Goal: Task Accomplishment & Management: Use online tool/utility

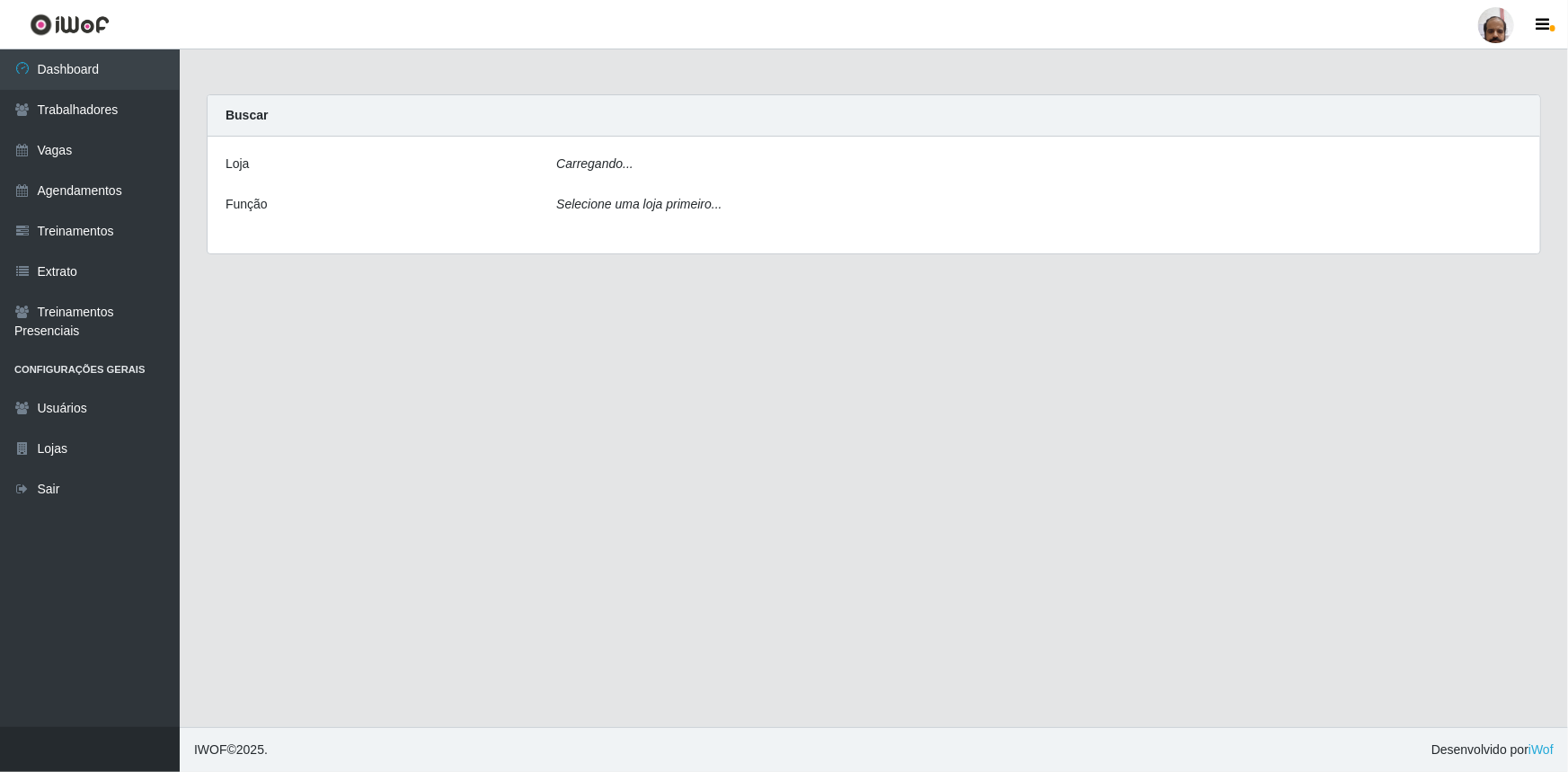
click at [613, 163] on icon "Carregando..." at bounding box center [594, 163] width 78 height 14
click at [241, 165] on label "Loja" at bounding box center [237, 164] width 23 height 19
click at [602, 165] on icon "Ocorreu um erro ao processar a requisição." at bounding box center [678, 163] width 243 height 14
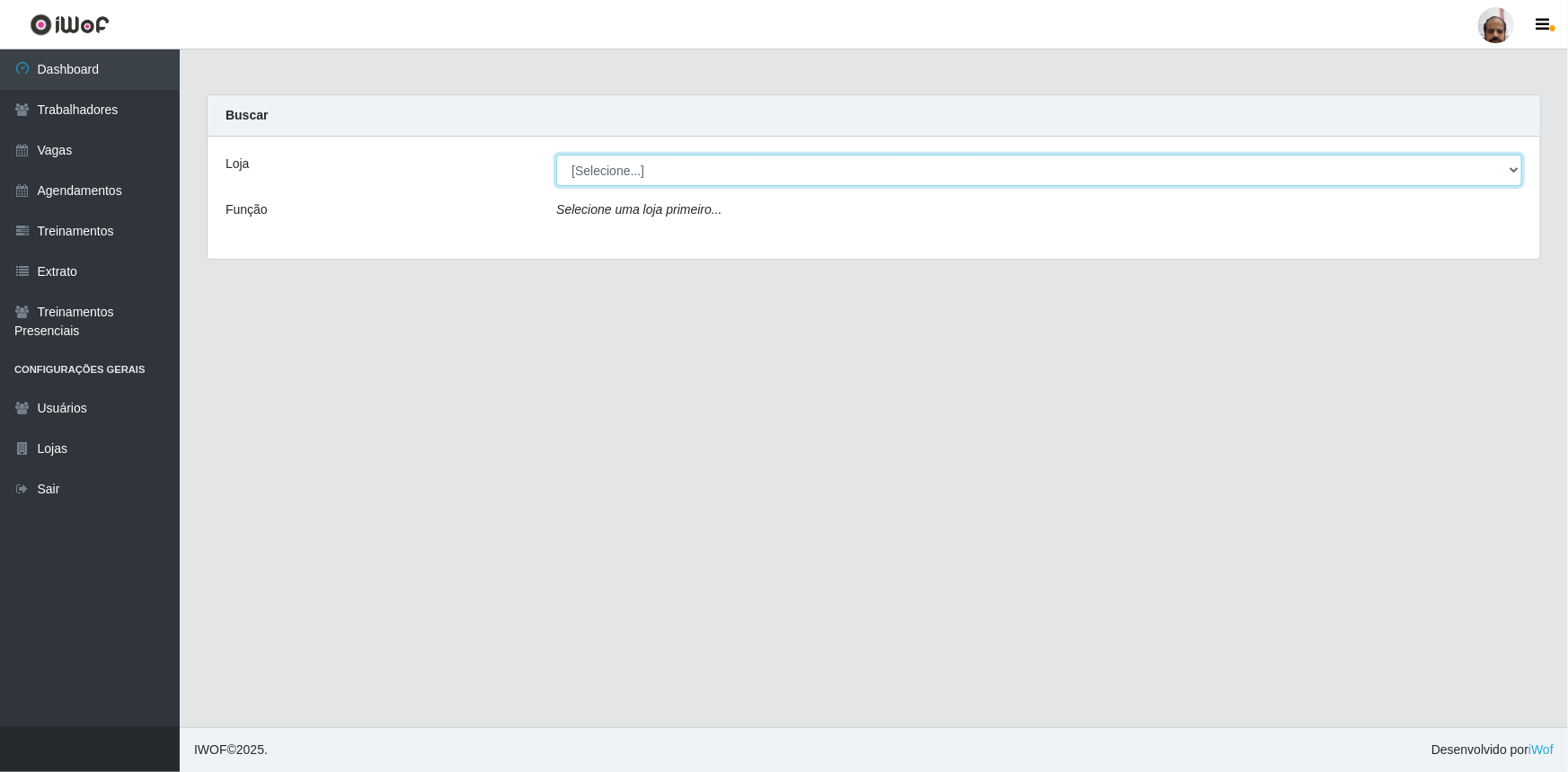
click at [597, 175] on select "[Selecione...] Mar Vermelho - Loja 05" at bounding box center [1039, 170] width 966 height 32
select select "252"
click at [556, 154] on select "[Selecione...] Mar Vermelho - Loja 05" at bounding box center [1039, 170] width 966 height 32
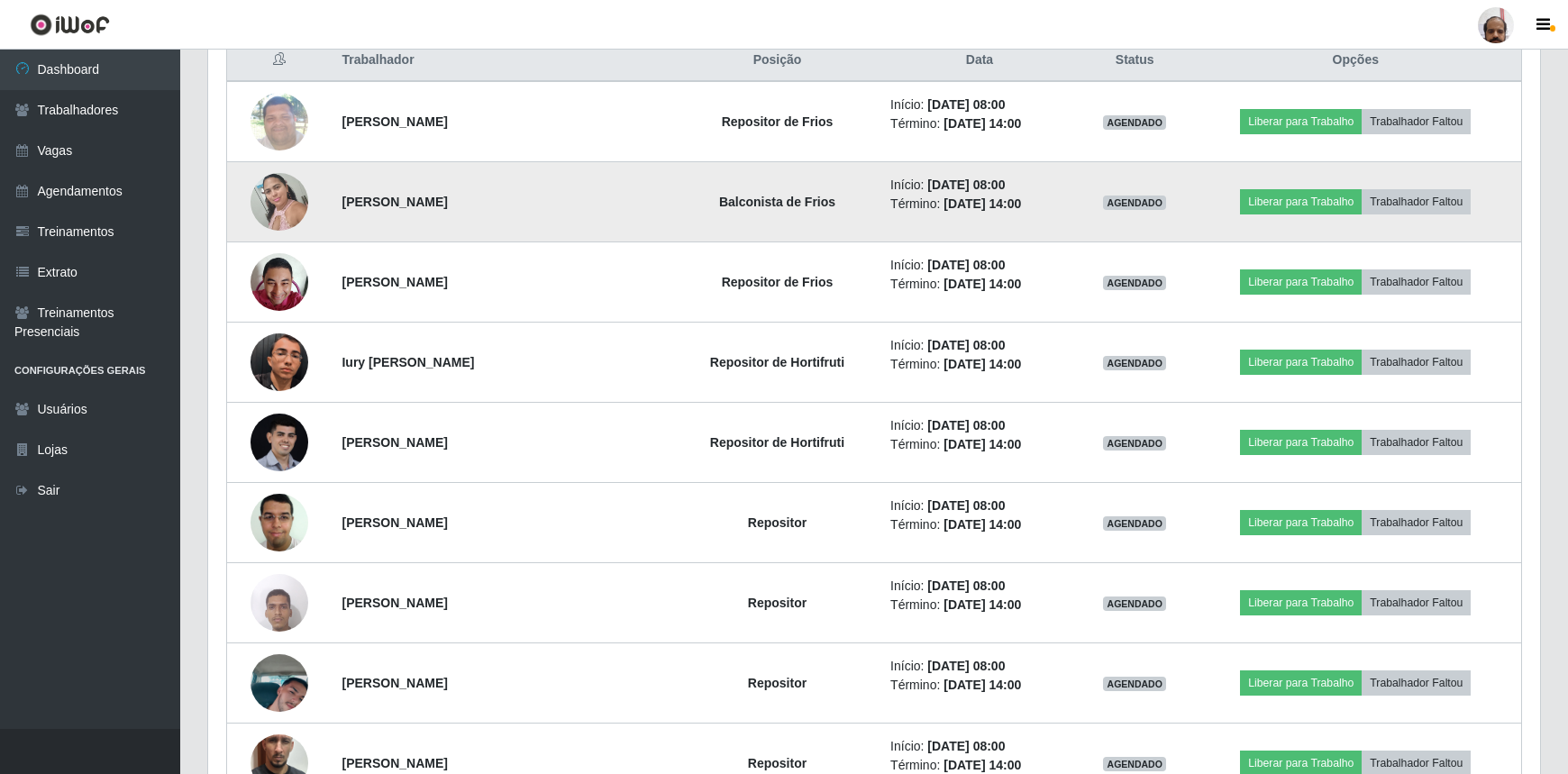
scroll to position [737, 0]
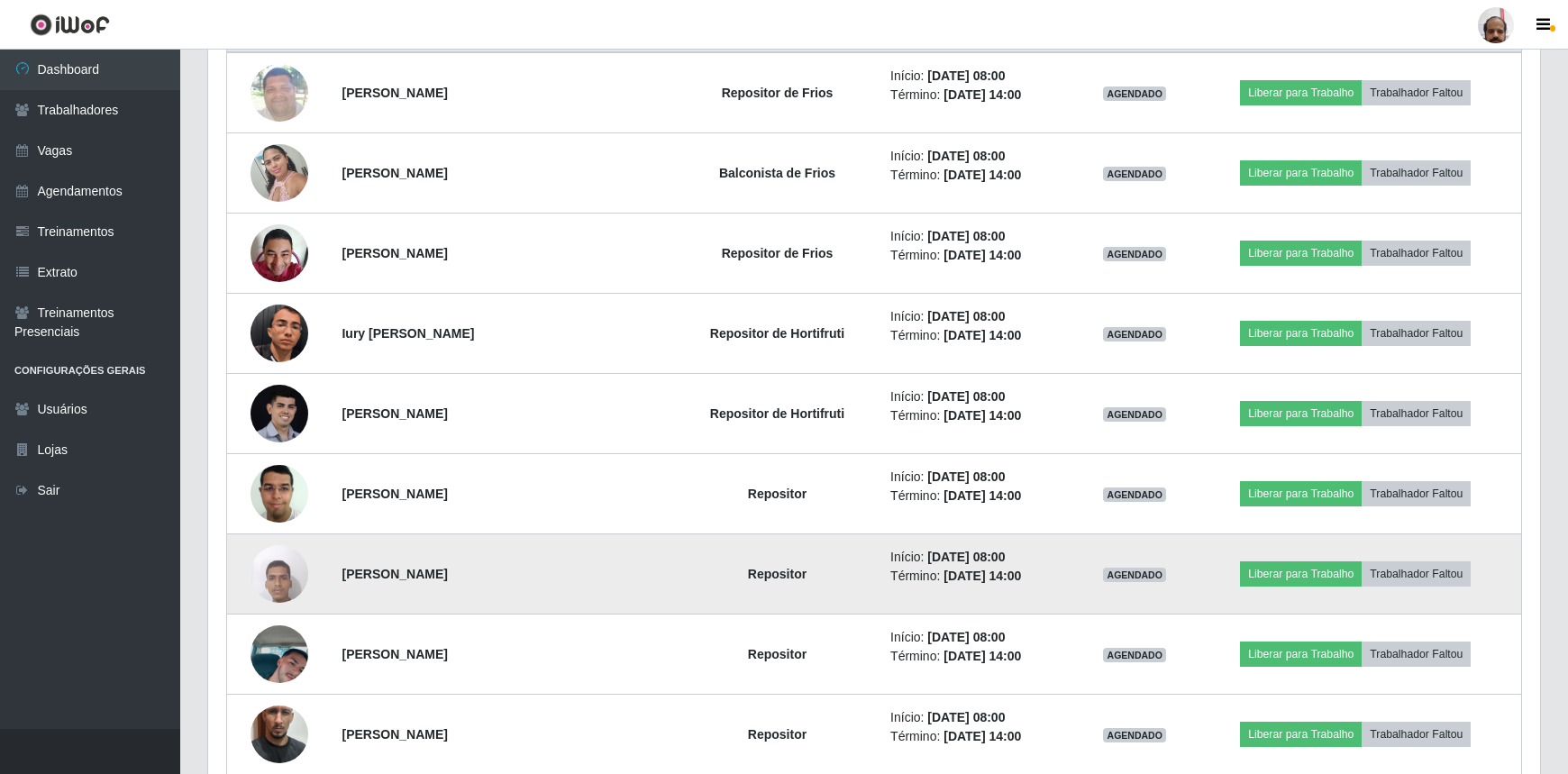
click at [283, 582] on img at bounding box center [280, 574] width 58 height 77
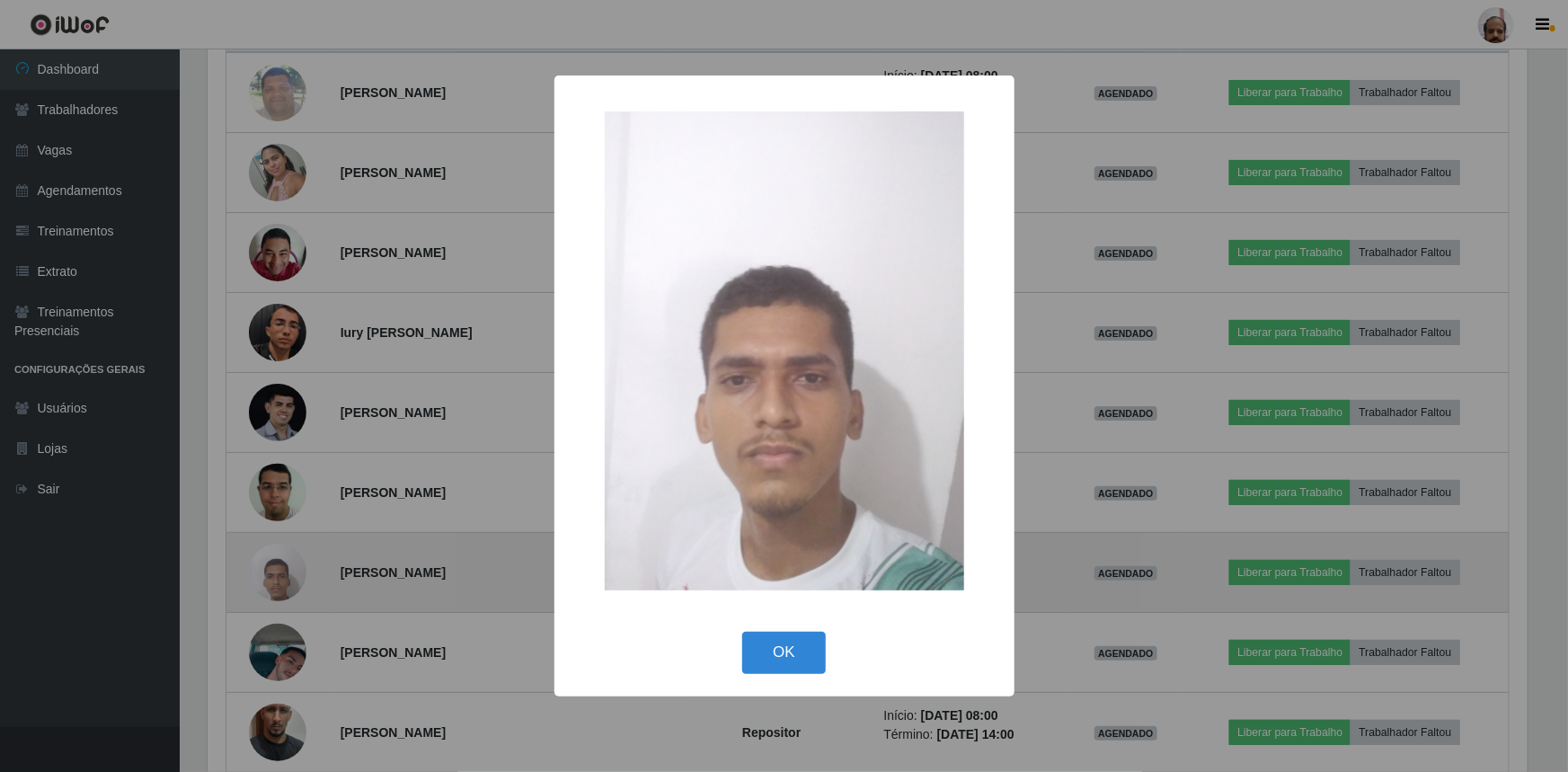
click at [282, 580] on div "× OK Cancel" at bounding box center [784, 386] width 1568 height 772
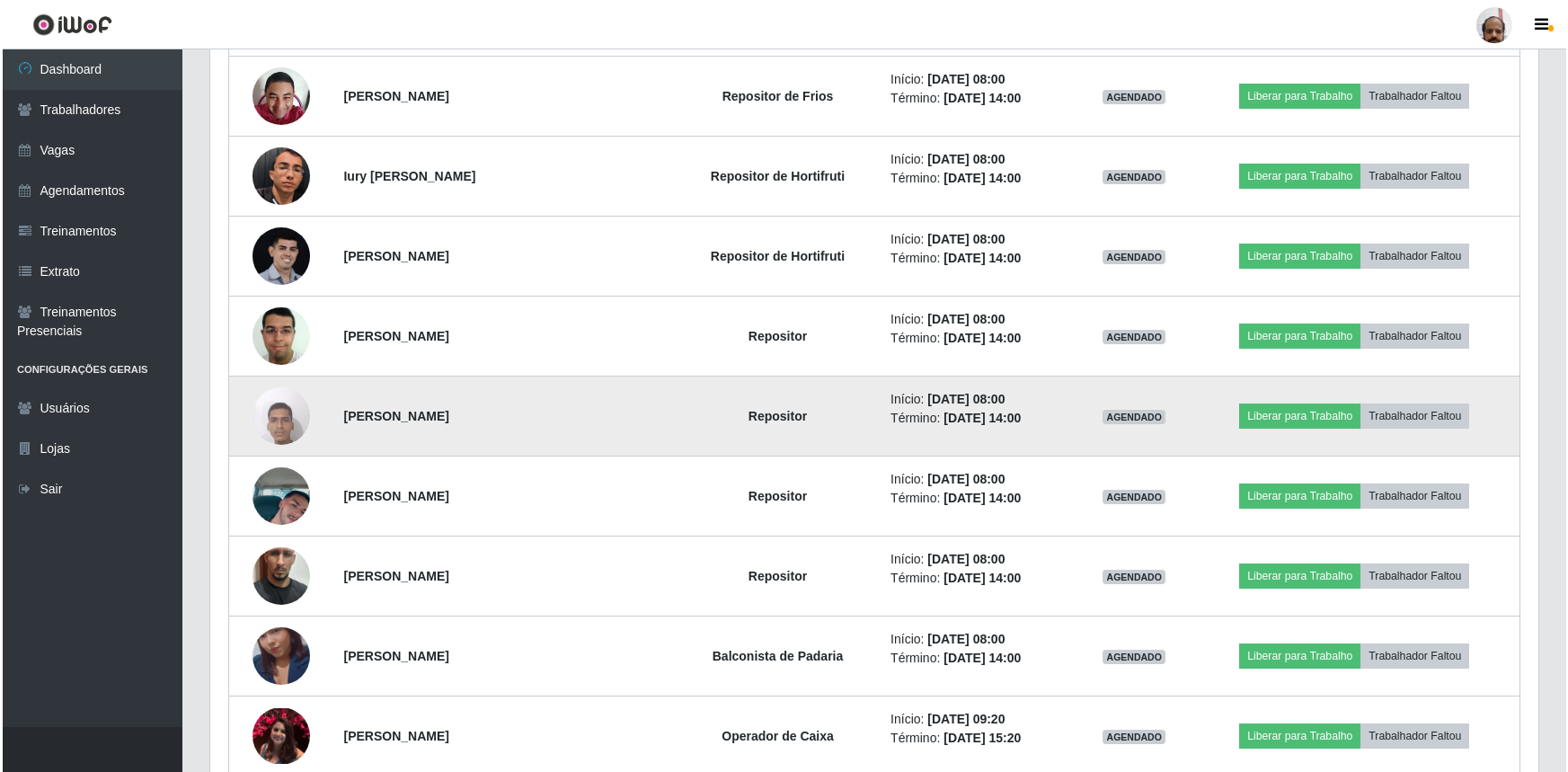
scroll to position [899, 0]
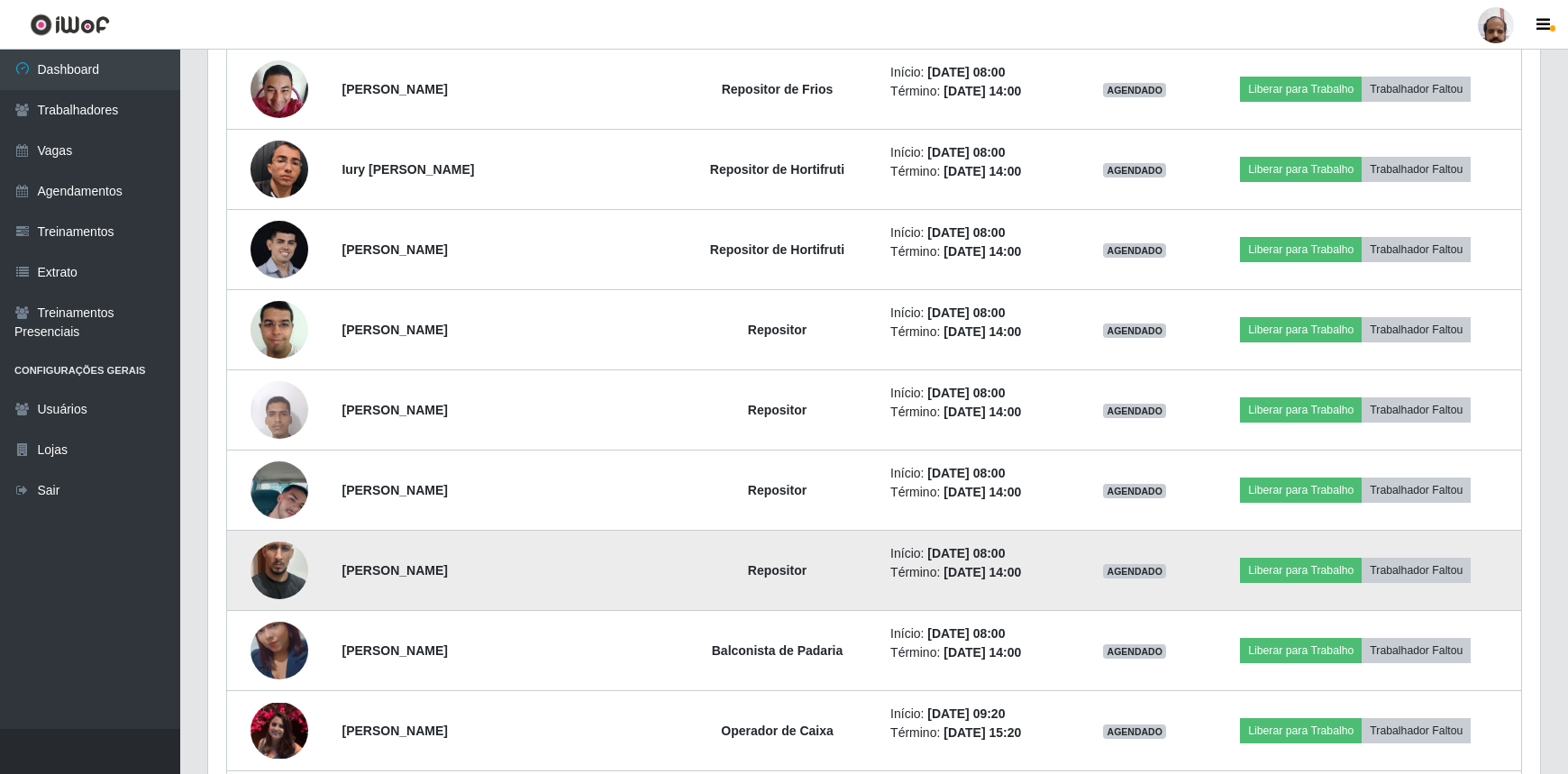
click at [288, 570] on img at bounding box center [280, 570] width 58 height 103
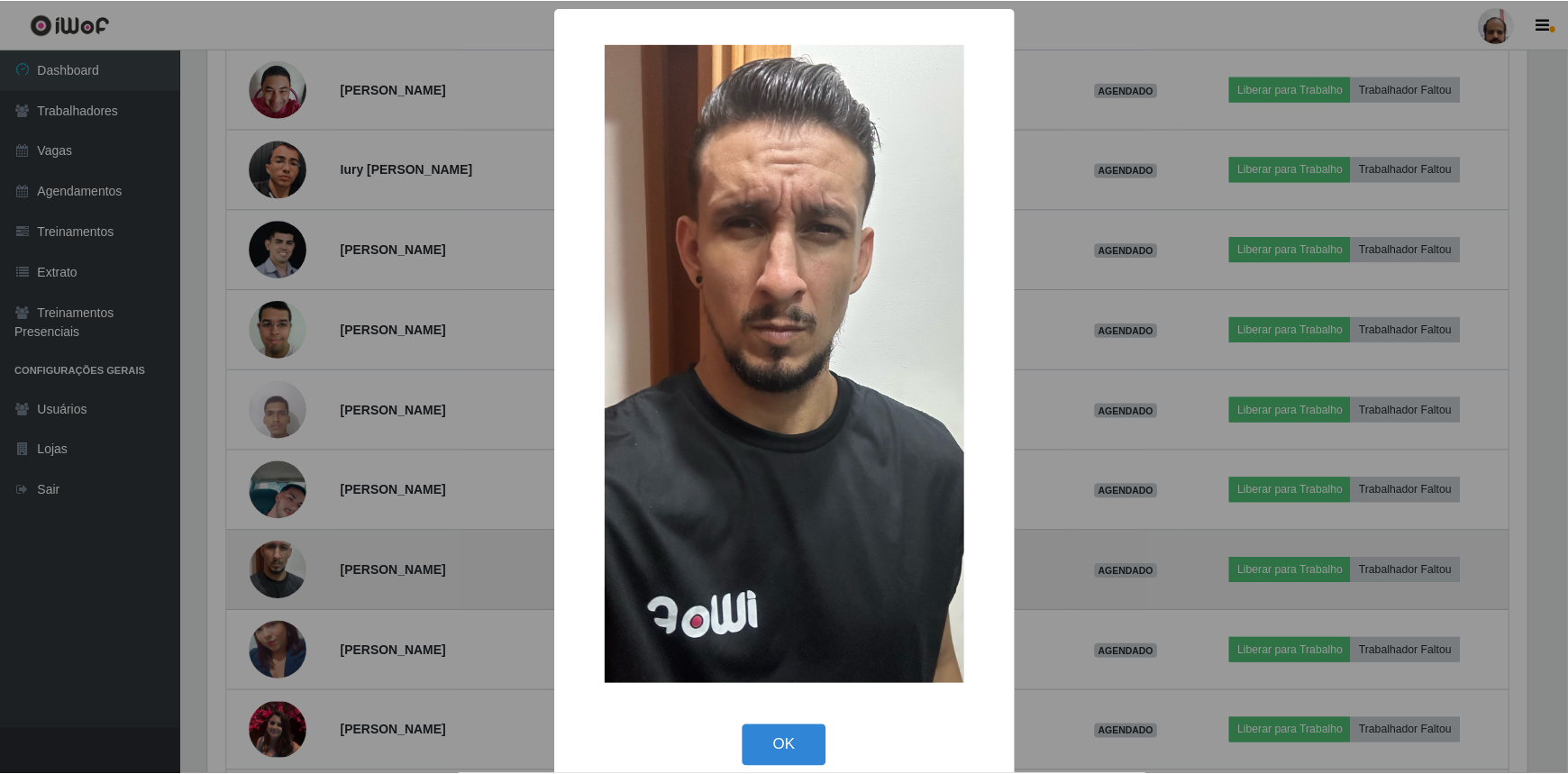
scroll to position [374, 1324]
click at [288, 570] on div "× OK Cancel" at bounding box center [786, 387] width 1573 height 774
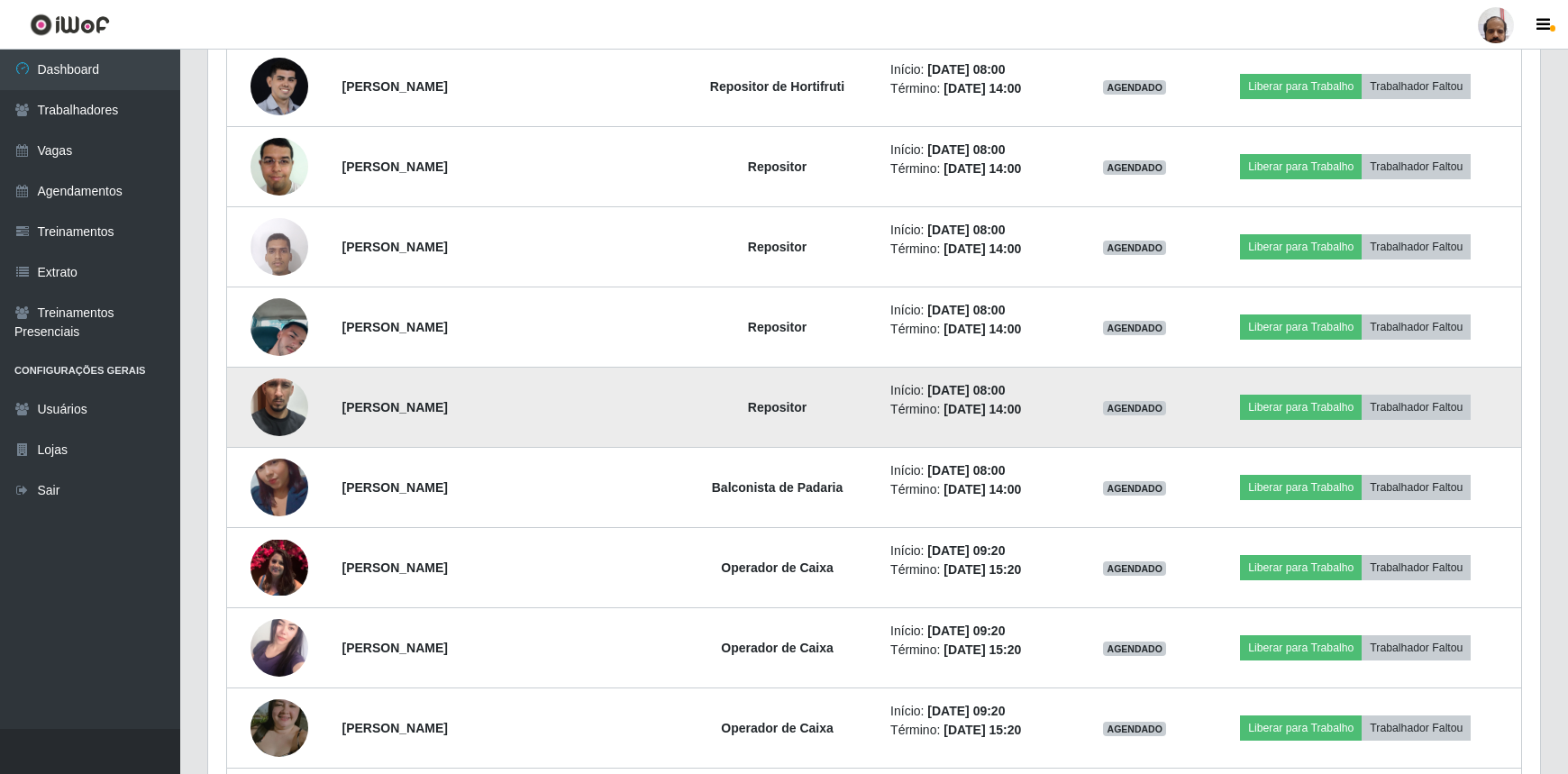
scroll to position [1146, 0]
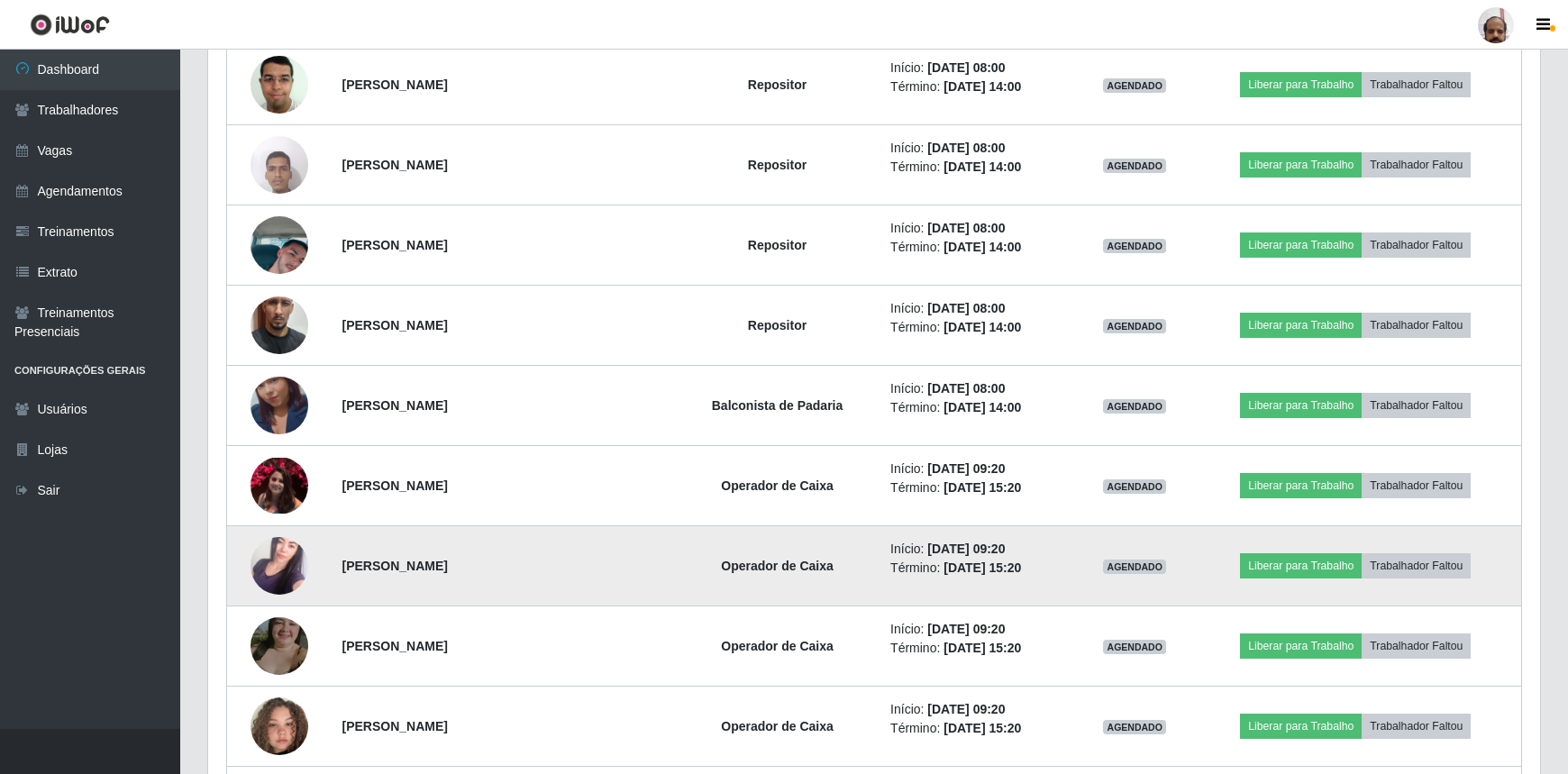
click at [281, 566] on img at bounding box center [280, 565] width 58 height 103
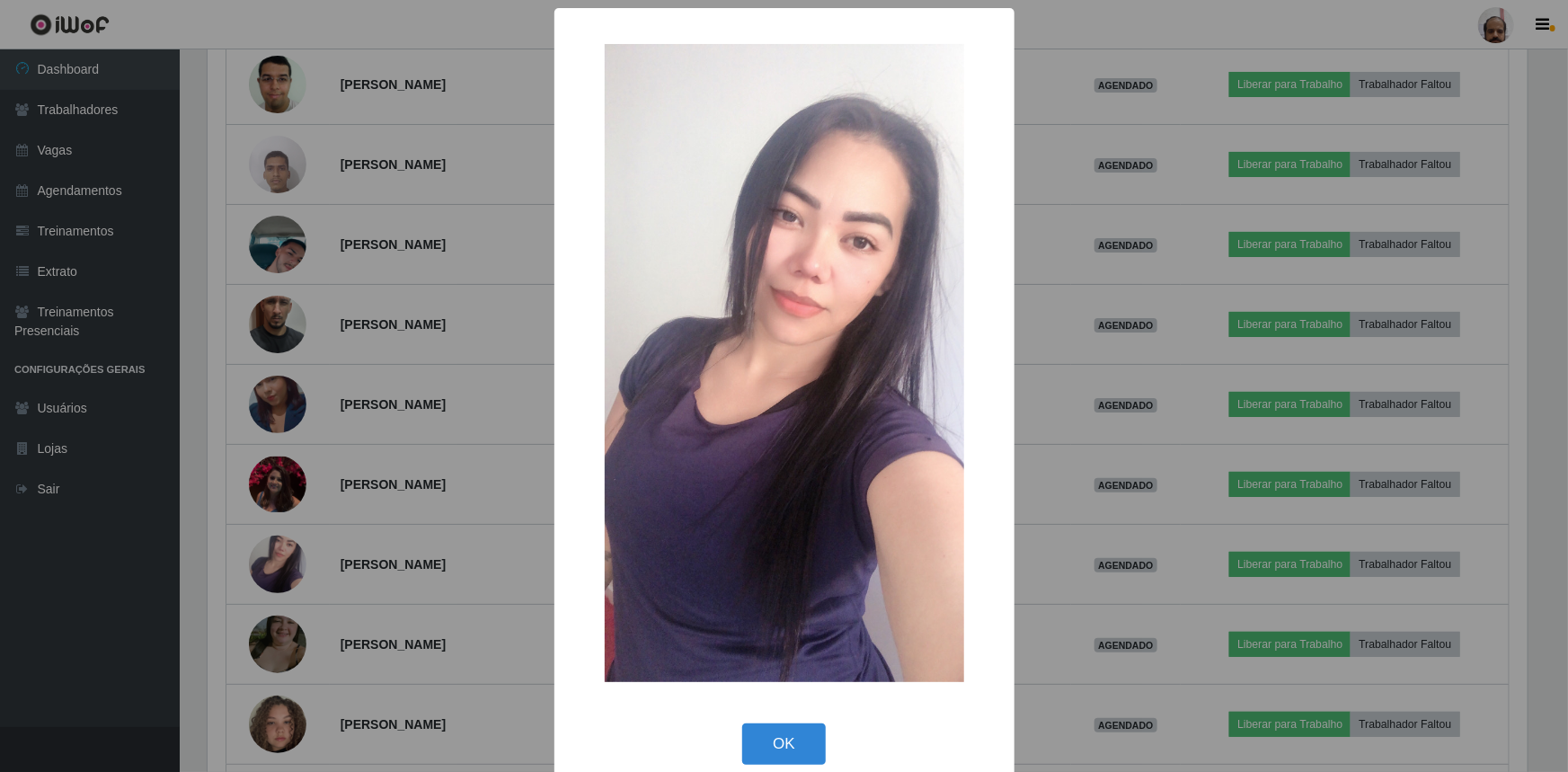
click at [280, 565] on div "× OK Cancel" at bounding box center [784, 386] width 1568 height 772
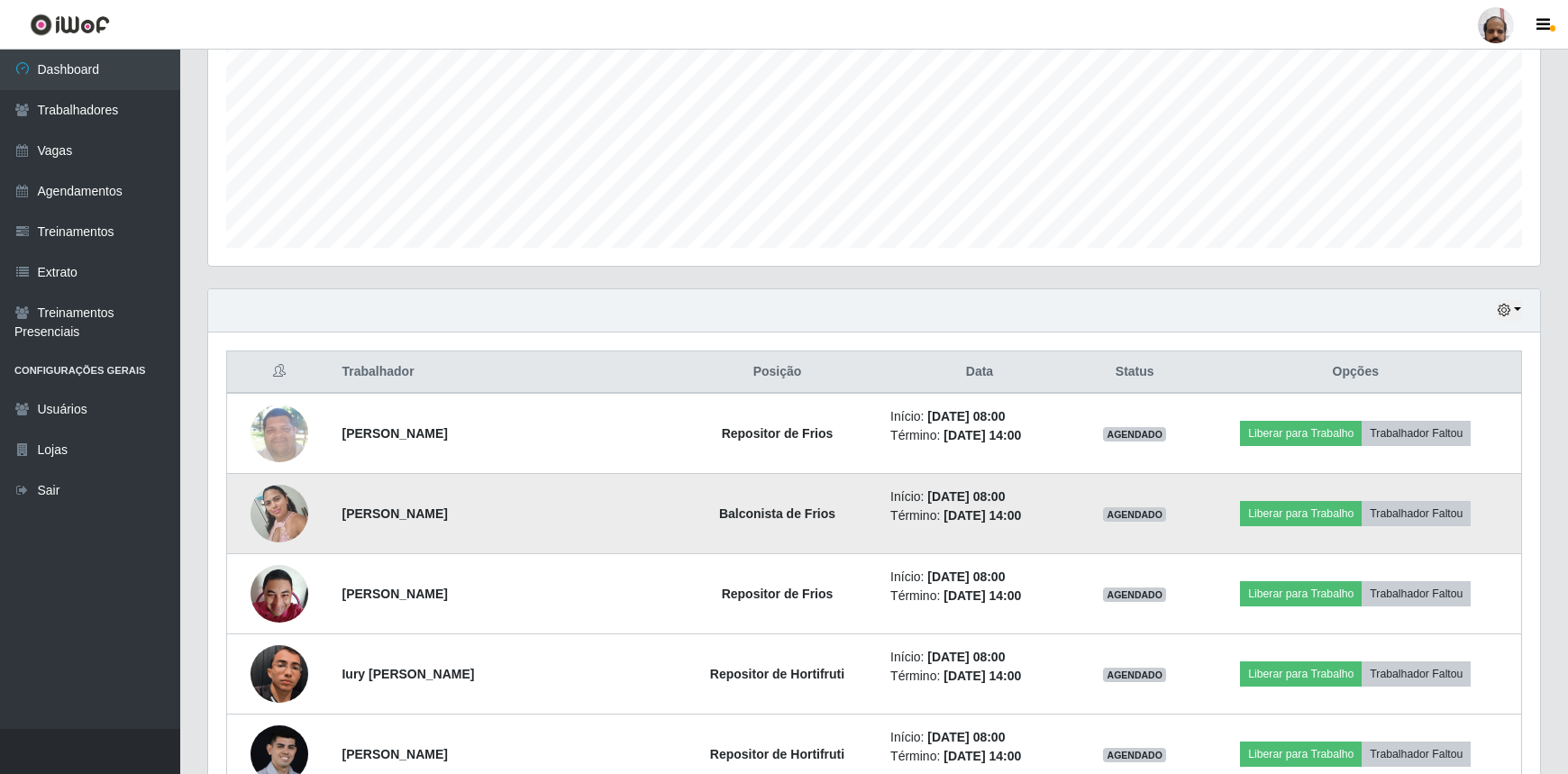
scroll to position [367, 0]
